Goal: Find contact information: Find contact information

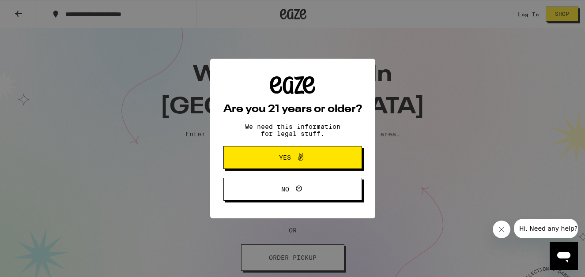
click at [289, 158] on span "Yes" at bounding box center [285, 158] width 12 height 6
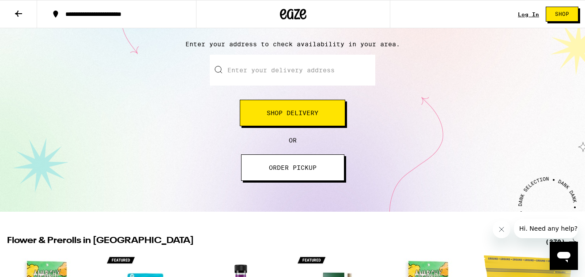
scroll to position [45, 0]
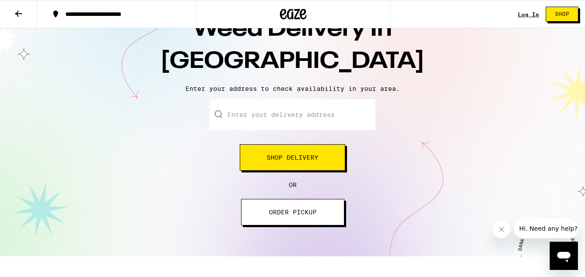
click at [21, 10] on icon at bounding box center [18, 13] width 11 height 11
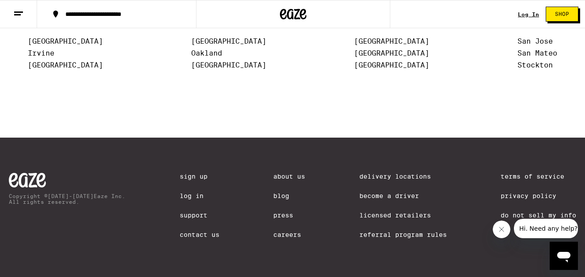
scroll to position [1944, 0]
click at [205, 236] on link "Contact Us" at bounding box center [200, 234] width 40 height 7
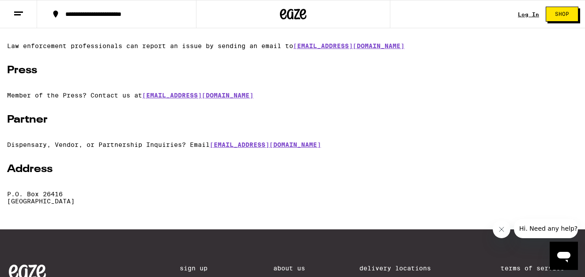
scroll to position [226, 0]
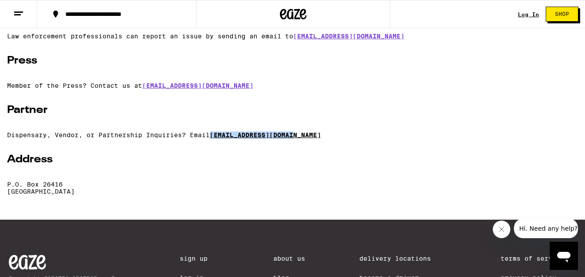
drag, startPoint x: 308, startPoint y: 137, endPoint x: 215, endPoint y: 139, distance: 92.3
click at [215, 139] on p "Dispensary, Vendor, or Partnership Inquiries? Email [EMAIL_ADDRESS][DOMAIN_NAME]" at bounding box center [292, 135] width 571 height 7
copy link "[EMAIL_ADDRESS][DOMAIN_NAME]"
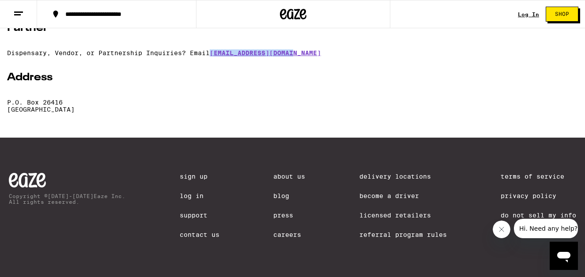
click at [278, 215] on link "Press" at bounding box center [289, 215] width 32 height 7
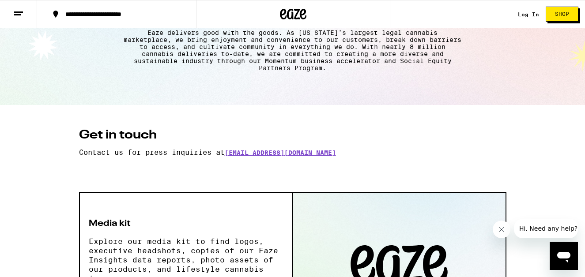
scroll to position [52, 0]
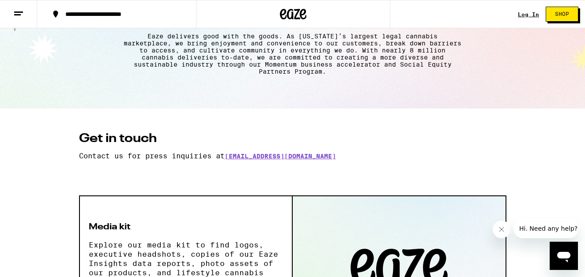
click at [25, 11] on button at bounding box center [18, 14] width 37 height 28
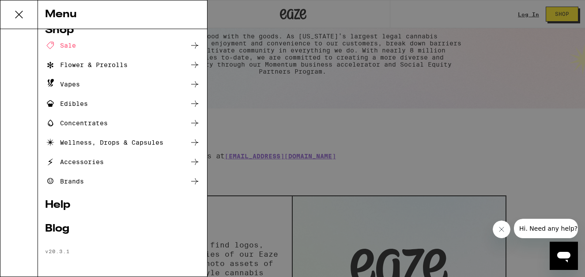
scroll to position [0, 0]
